Goal: Navigation & Orientation: Find specific page/section

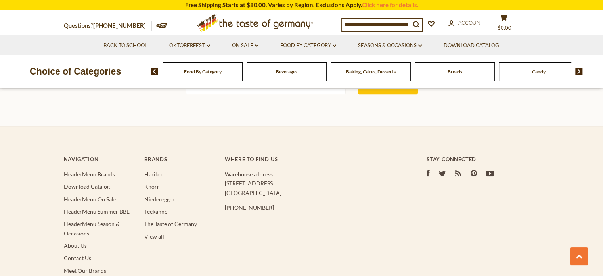
scroll to position [396, 0]
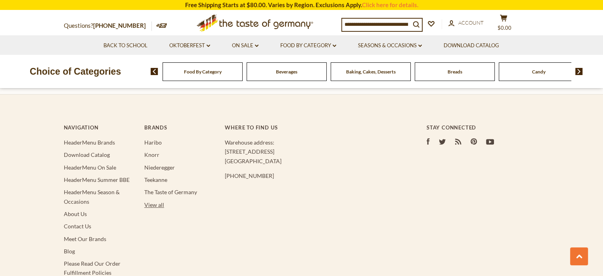
click at [154, 204] on link "View all" at bounding box center [154, 204] width 20 height 7
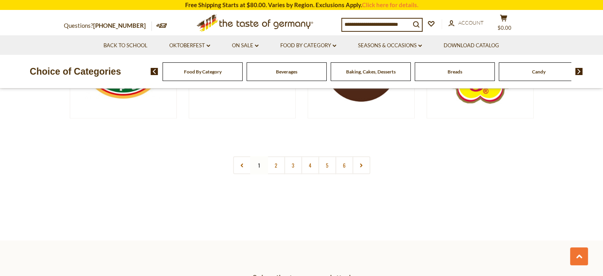
scroll to position [1538, 0]
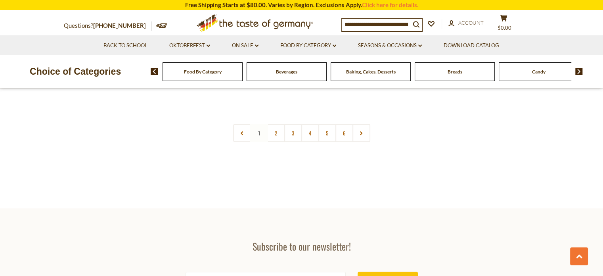
click at [257, 131] on nav "1 2 3 4 5 6" at bounding box center [301, 133] width 137 height 18
click at [270, 129] on link "2" at bounding box center [276, 133] width 18 height 18
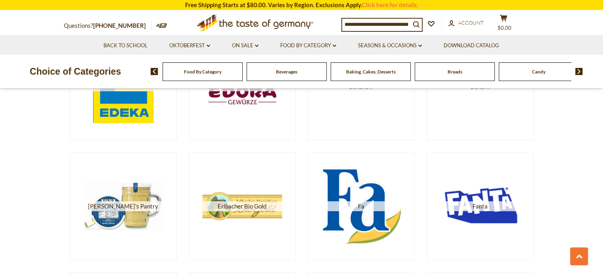
scroll to position [793, 0]
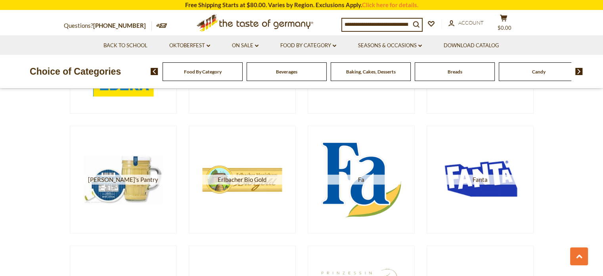
click at [603, 272] on section "Club Mate Confiserie Heilemann Cookbook Coppenrath Dallmanns Dallmayr Darbo Fa" at bounding box center [301, 161] width 603 height 1584
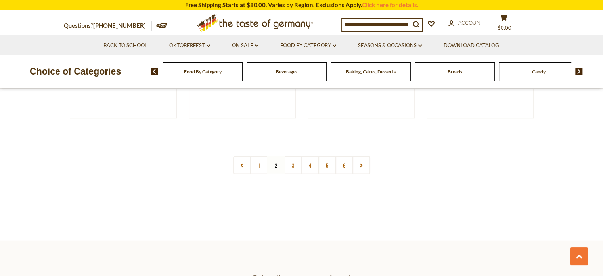
scroll to position [1538, 0]
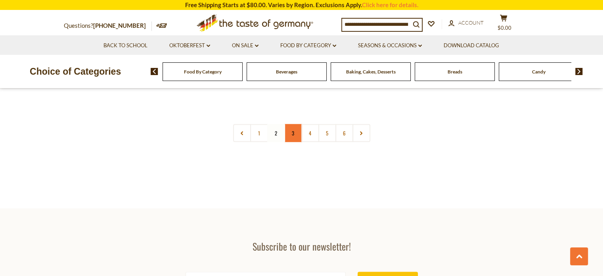
click at [287, 130] on link "3" at bounding box center [293, 133] width 18 height 18
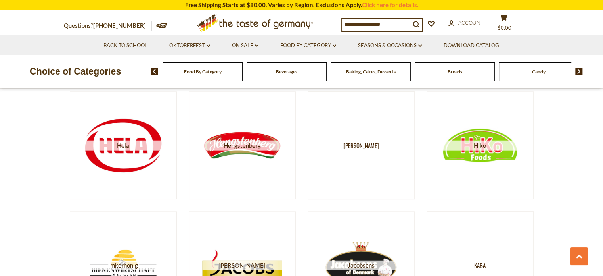
scroll to position [476, 0]
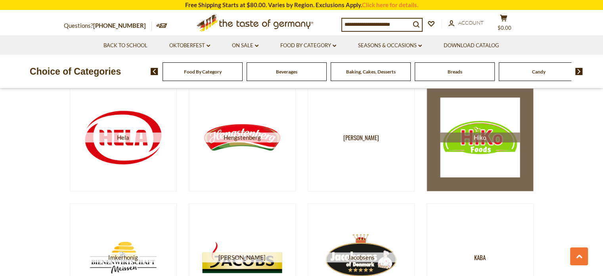
click at [486, 135] on span "Hiko" at bounding box center [480, 137] width 80 height 10
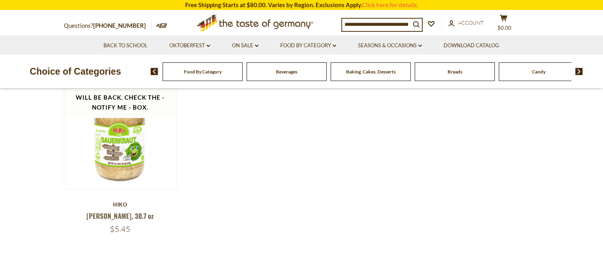
scroll to position [100, 0]
